Goal: Navigation & Orientation: Find specific page/section

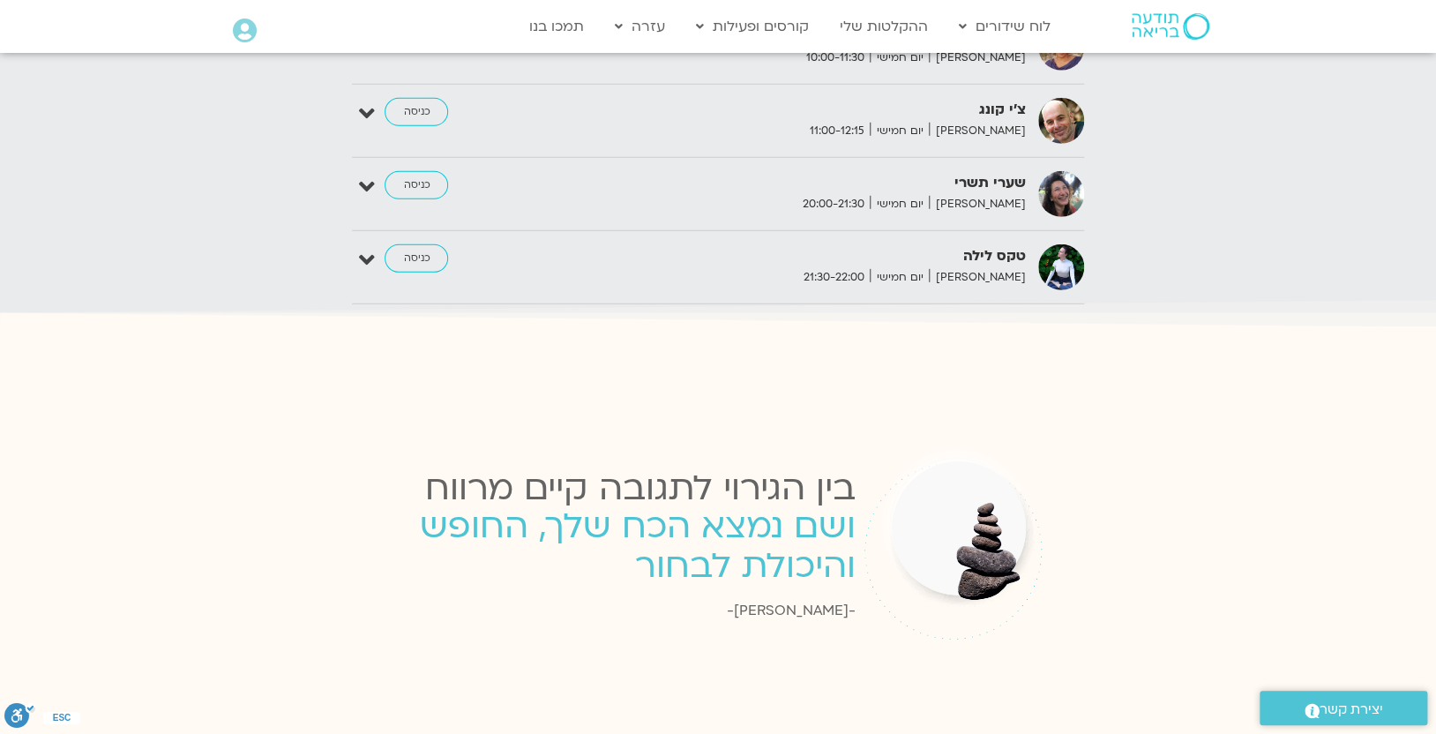
scroll to position [2352, 0]
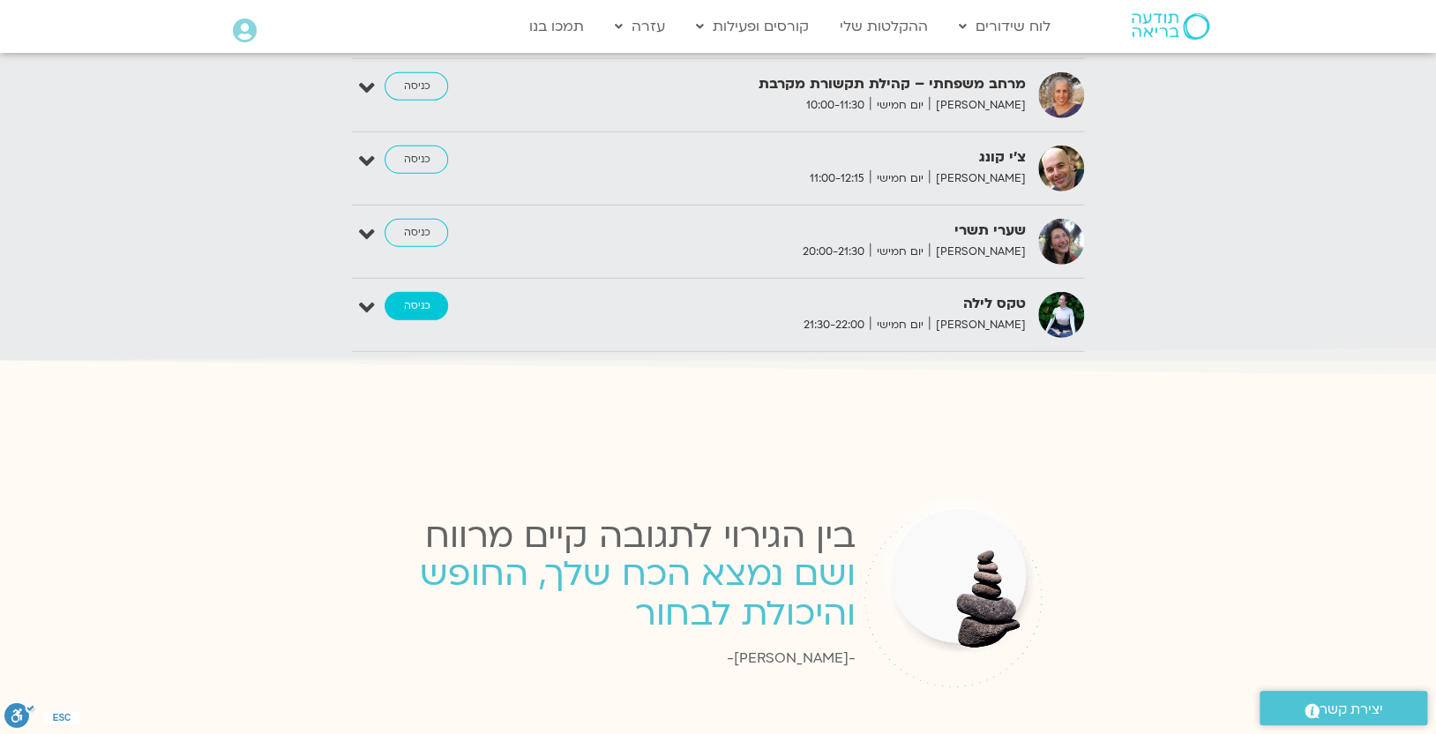
click at [417, 293] on link "כניסה" at bounding box center [417, 306] width 64 height 28
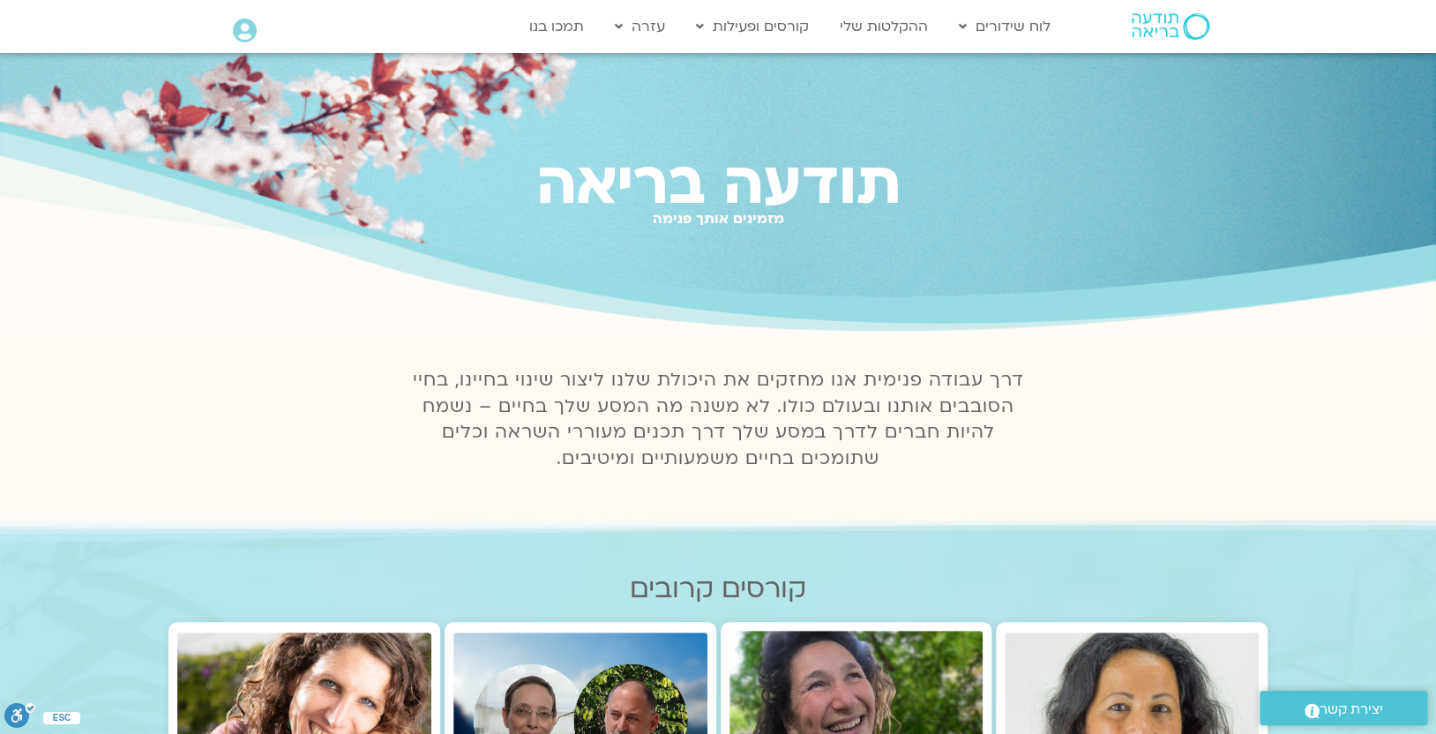
click at [1163, 21] on img at bounding box center [1171, 26] width 78 height 26
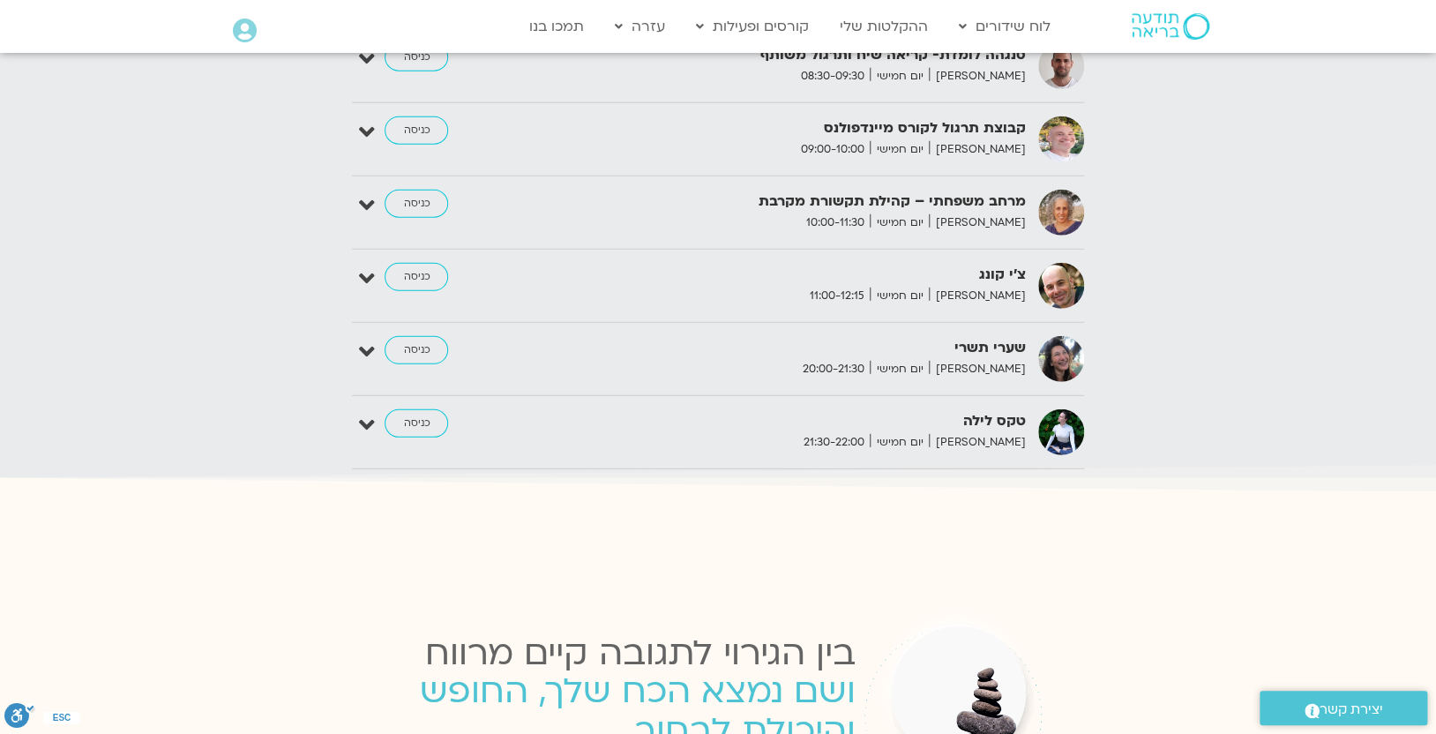
click at [246, 36] on icon at bounding box center [245, 31] width 24 height 25
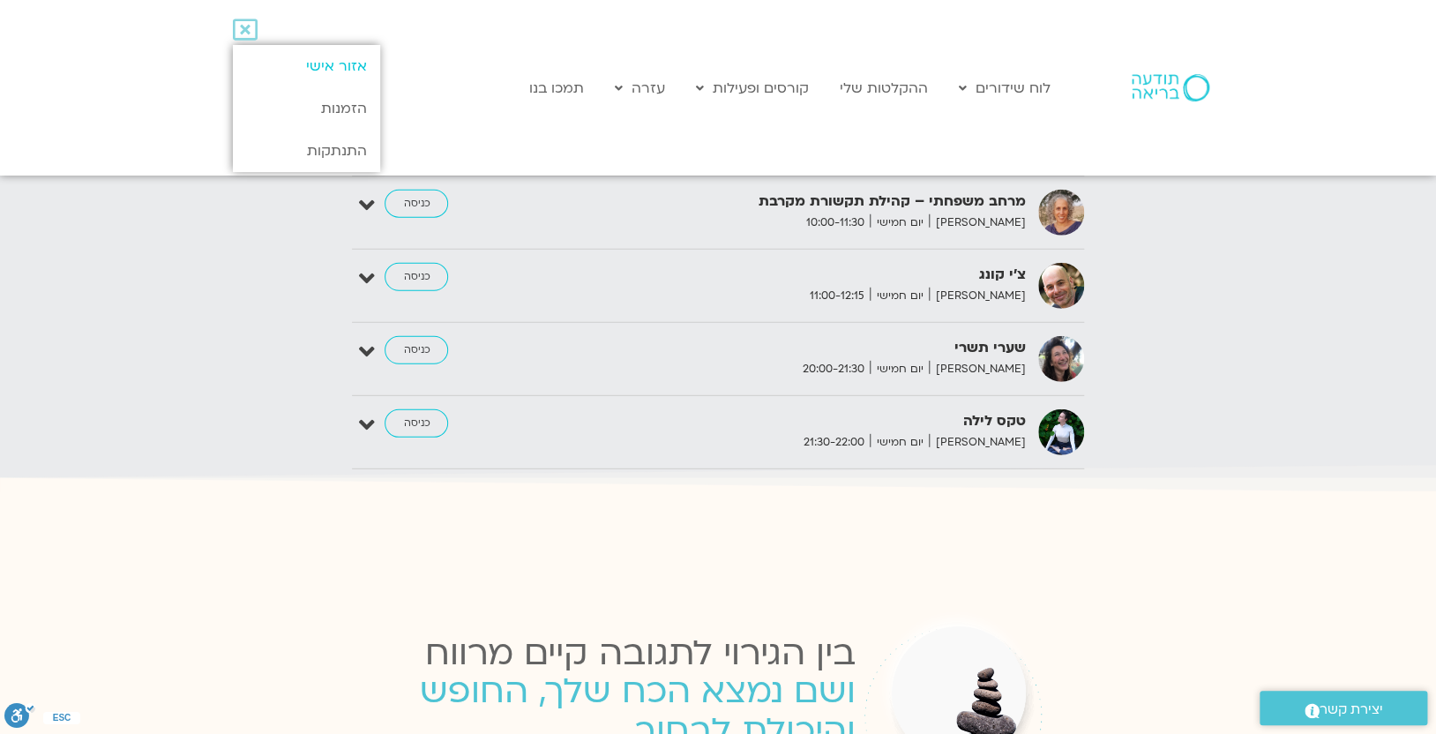
click at [304, 63] on link "אזור אישי" at bounding box center [306, 66] width 147 height 42
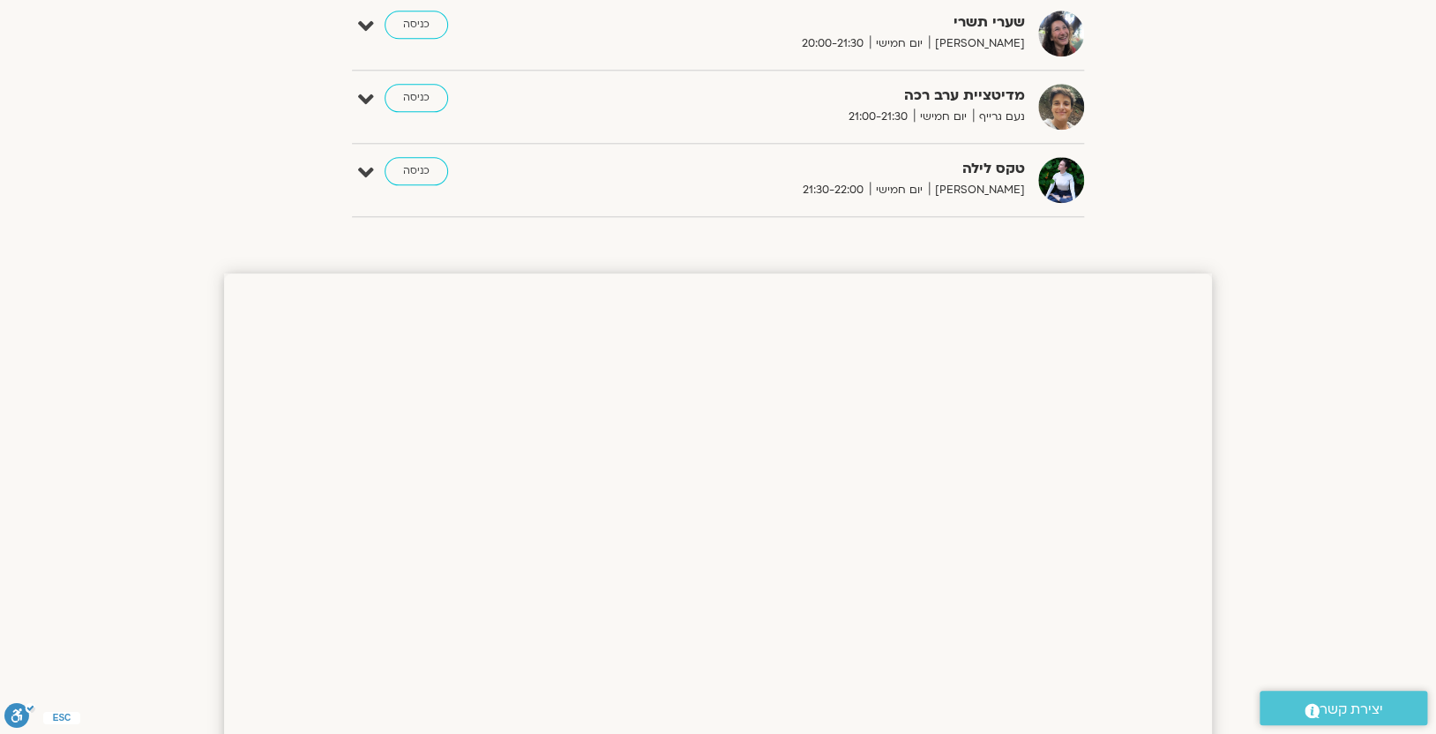
scroll to position [1059, 0]
